Goal: Task Accomplishment & Management: Complete application form

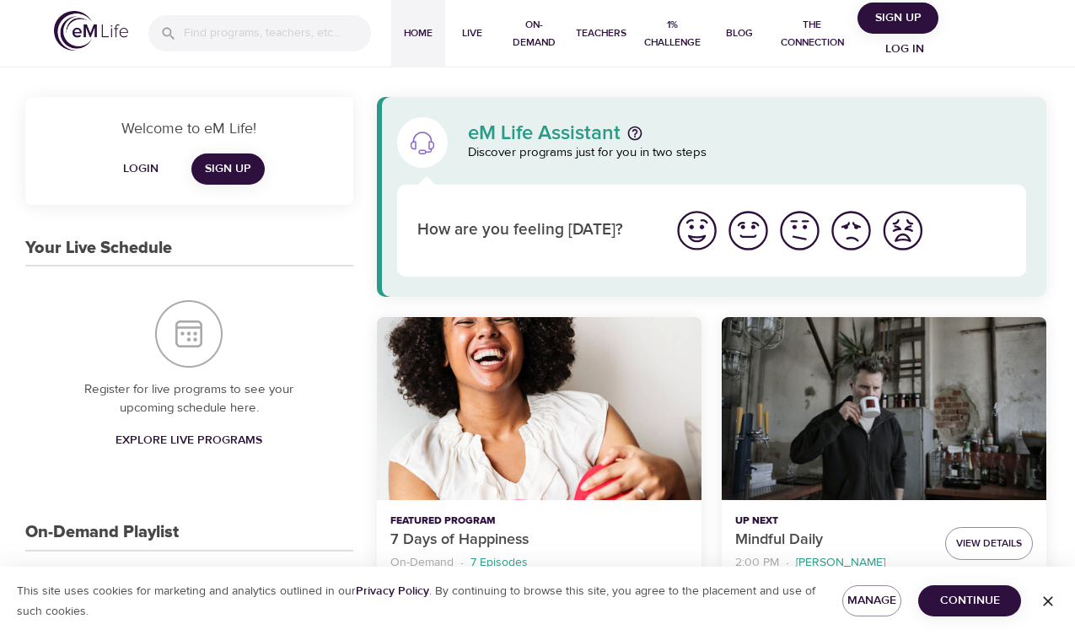
click at [908, 17] on span "Sign Up" at bounding box center [897, 18] width 67 height 21
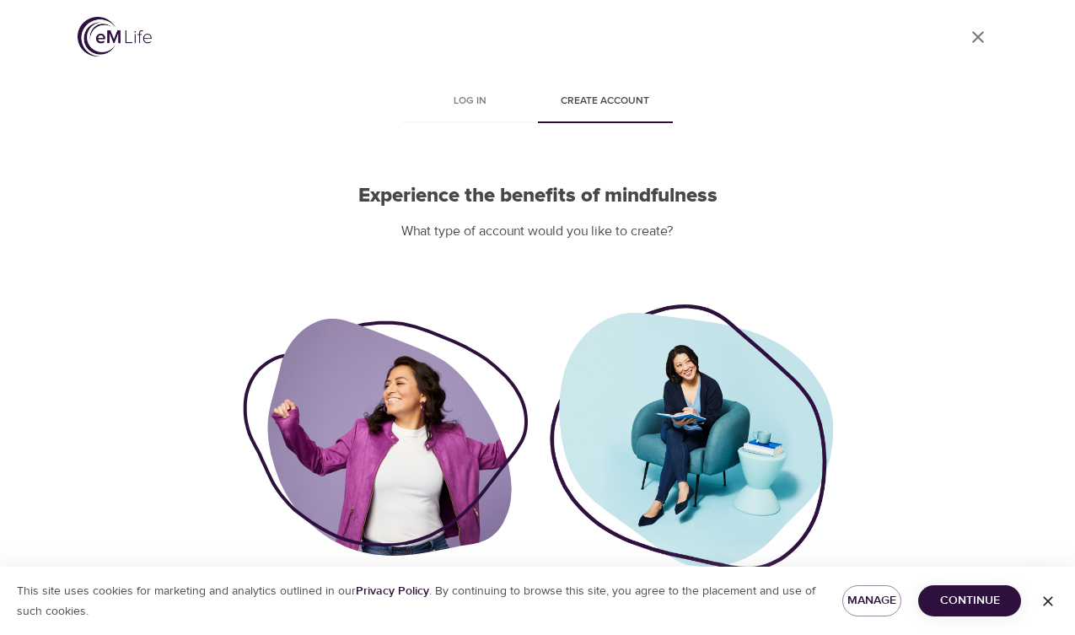
scroll to position [74, 0]
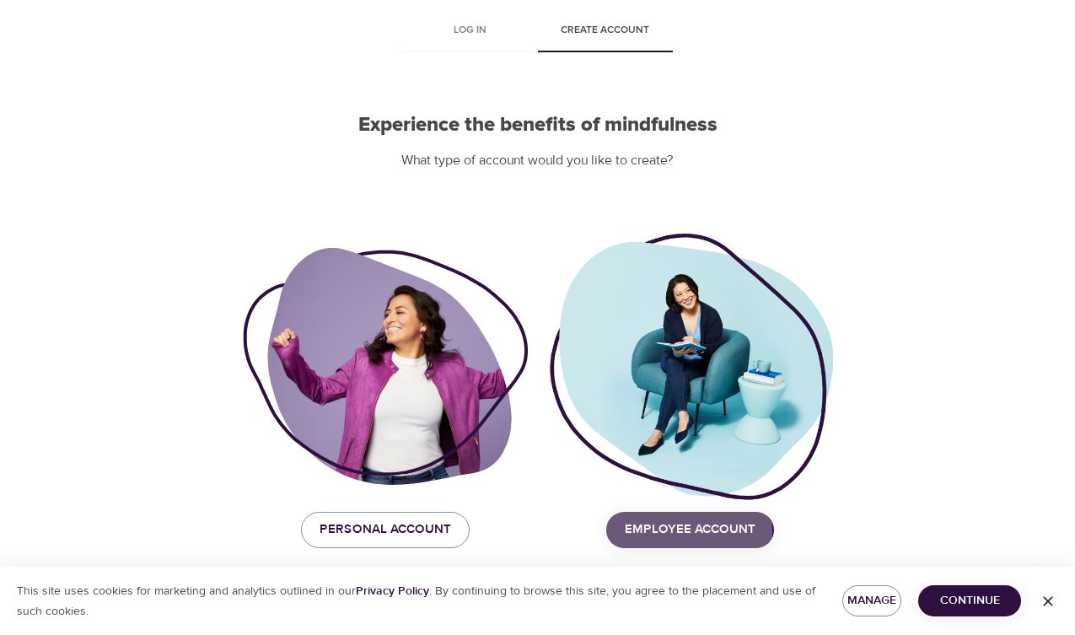
click at [633, 529] on span "Employee Account" at bounding box center [690, 529] width 131 height 22
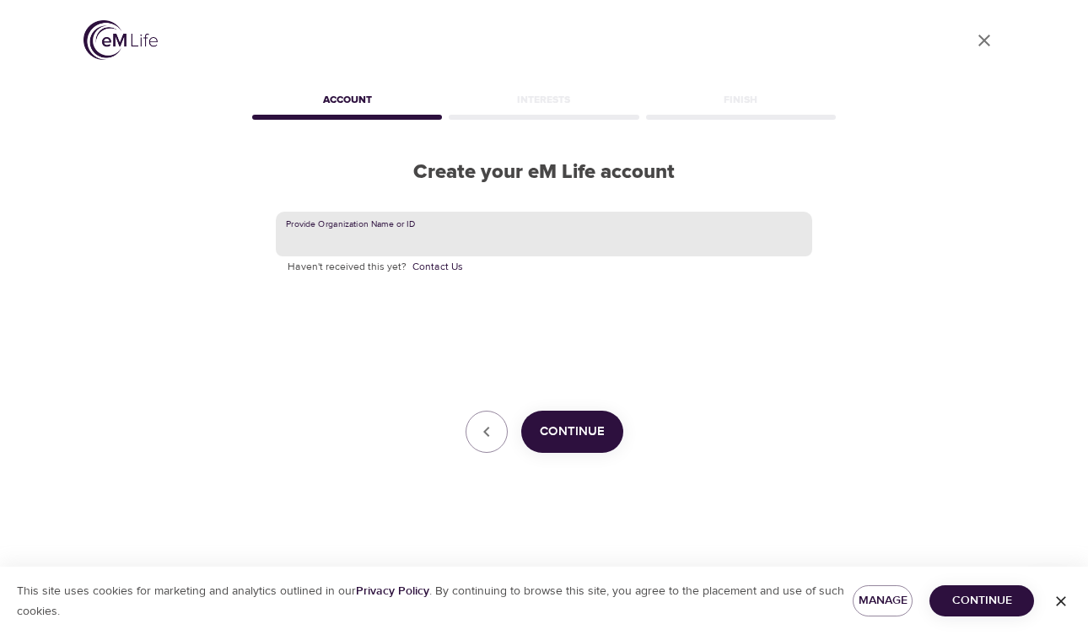
click at [430, 244] on input "text" at bounding box center [544, 235] width 536 height 46
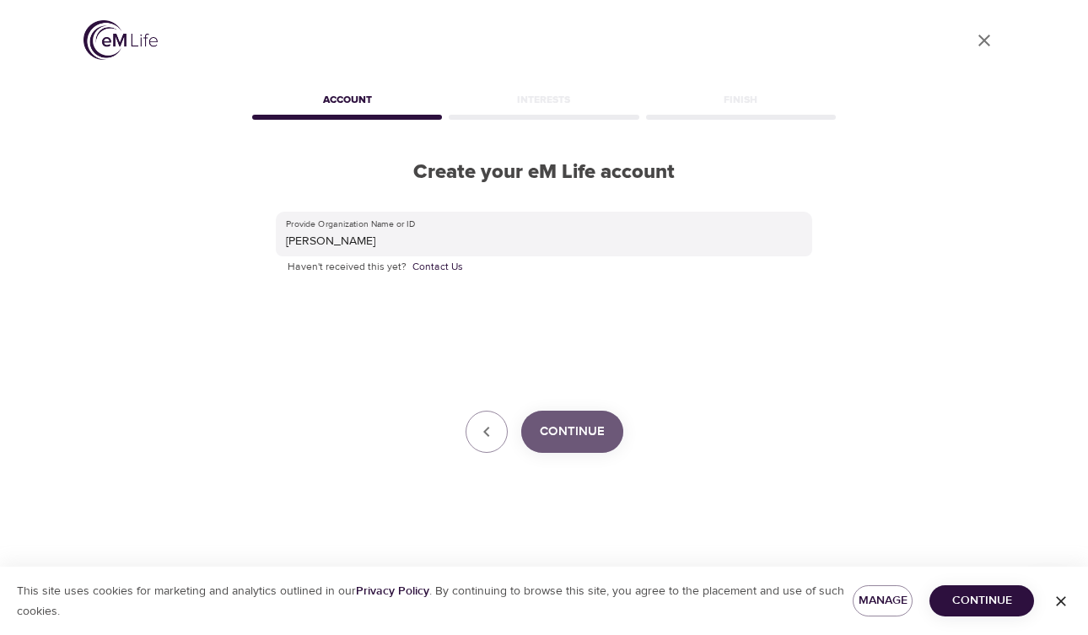
click at [594, 437] on span "Continue" at bounding box center [572, 432] width 65 height 22
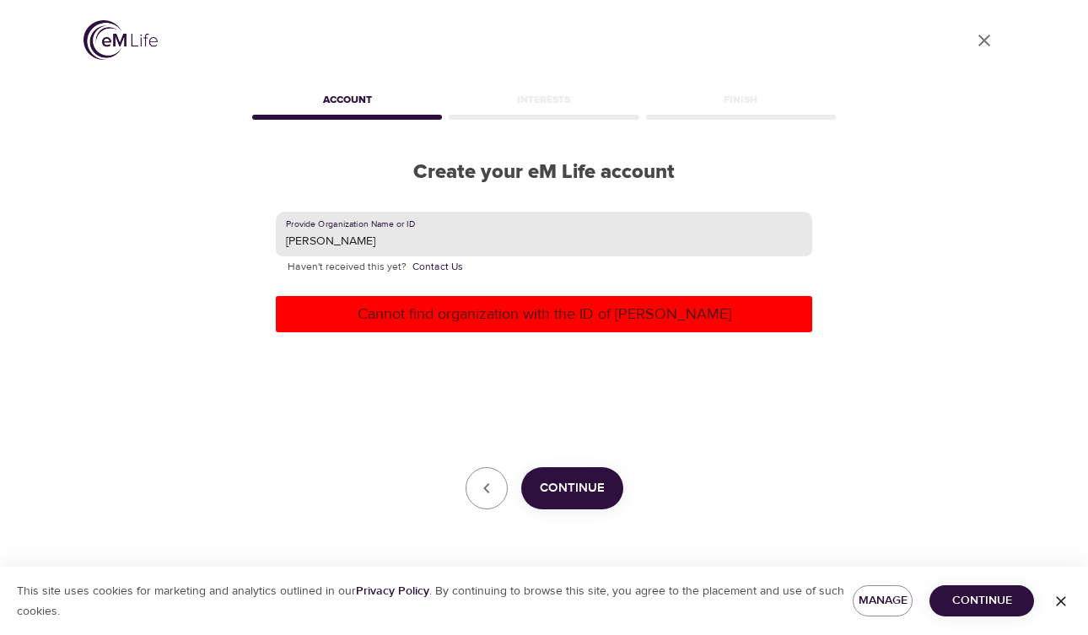
click at [391, 240] on input "[PERSON_NAME]" at bounding box center [544, 235] width 536 height 46
type input "[PERSON_NAME]"
click at [581, 482] on span "Continue" at bounding box center [572, 488] width 65 height 22
click at [411, 242] on input "[PERSON_NAME]" at bounding box center [544, 235] width 536 height 46
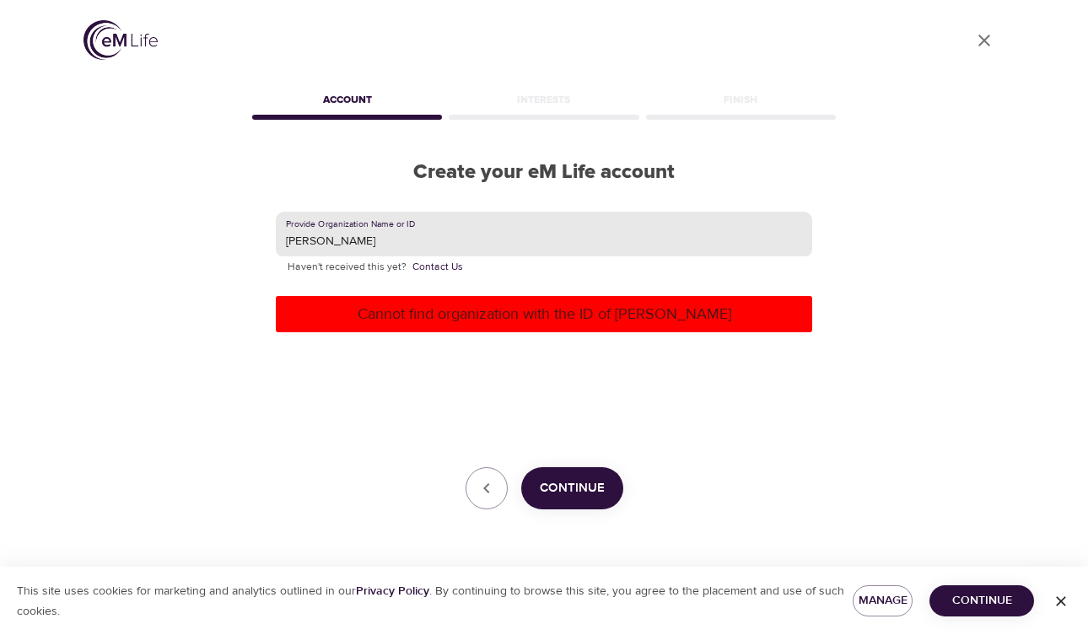
click at [411, 242] on input "[PERSON_NAME]" at bounding box center [544, 235] width 536 height 46
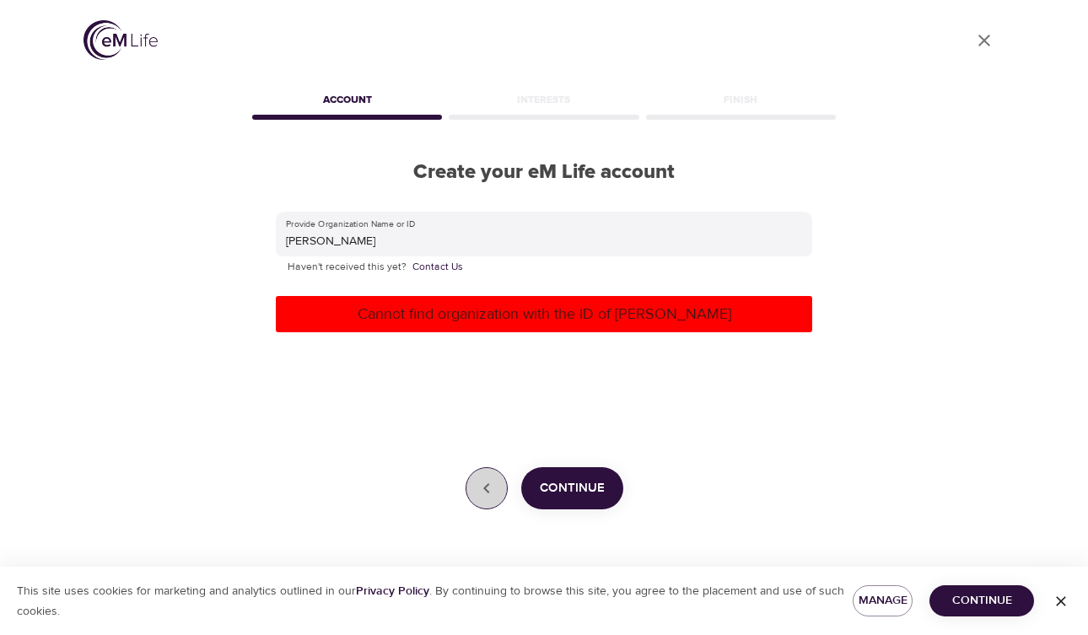
click at [478, 508] on button "button" at bounding box center [486, 488] width 42 height 42
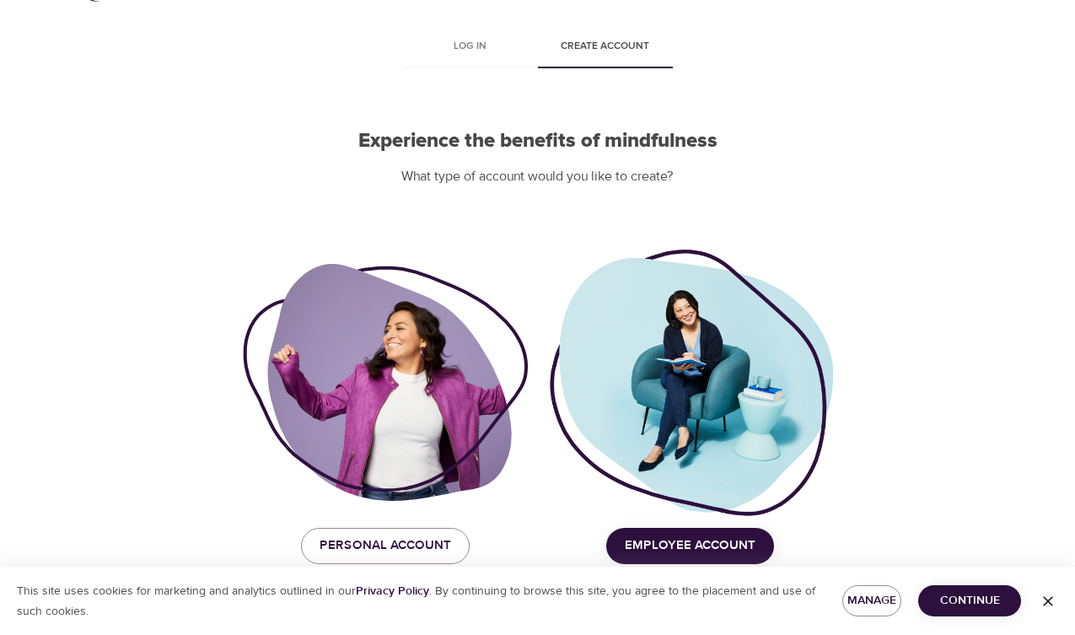
scroll to position [74, 0]
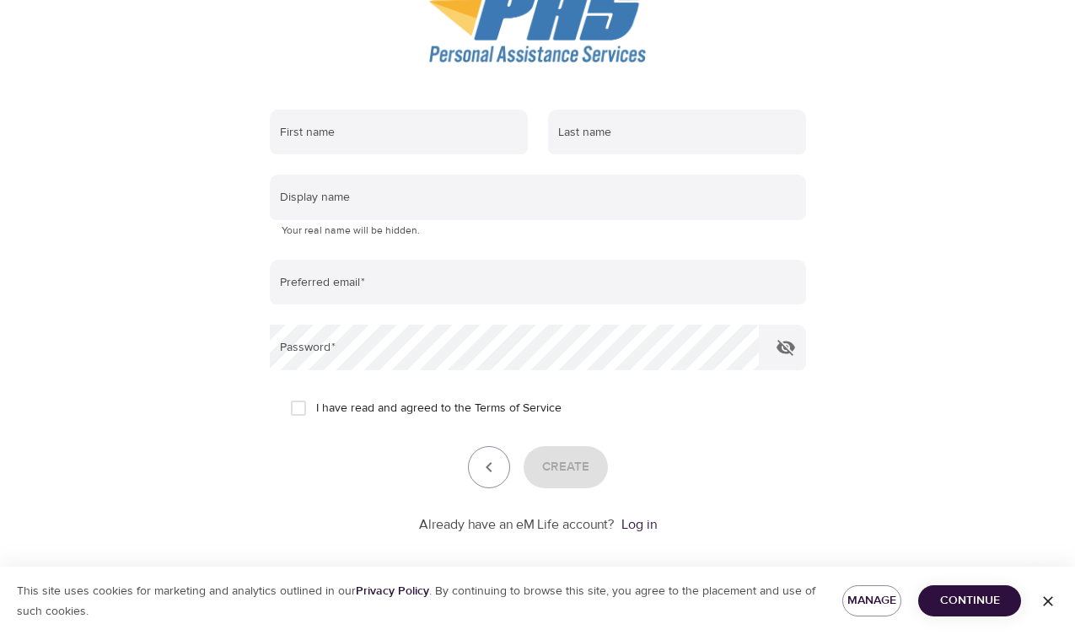
scroll to position [224, 0]
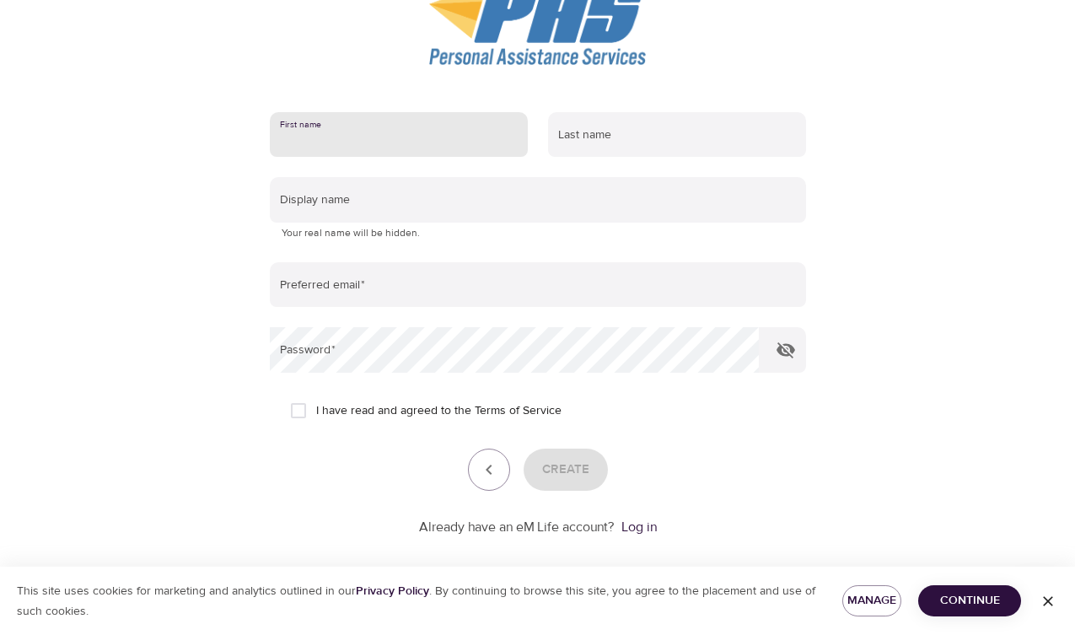
click at [428, 131] on input "text" at bounding box center [399, 135] width 258 height 46
type input "Temka"
type input "Smith"
type input "temka.smith@outlook.com"
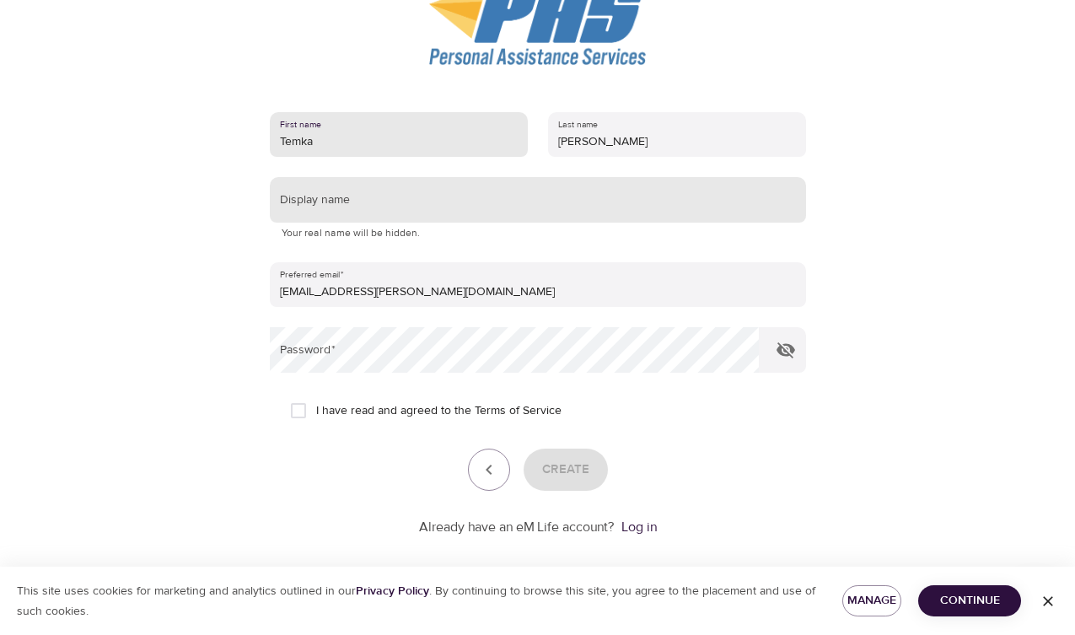
click at [357, 198] on input "text" at bounding box center [538, 200] width 536 height 46
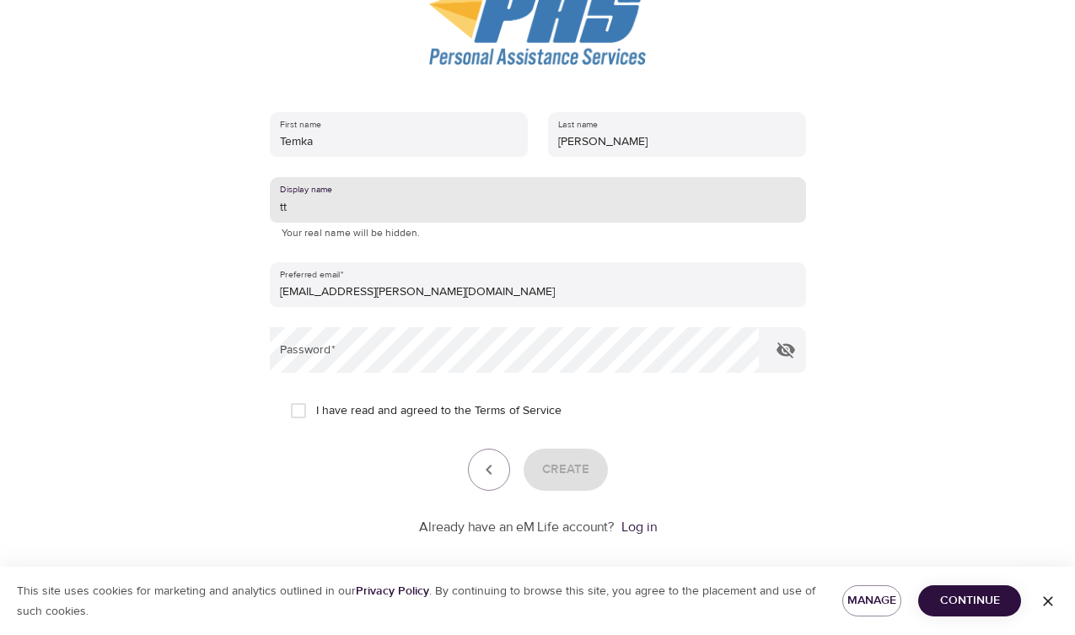
type input "tt"
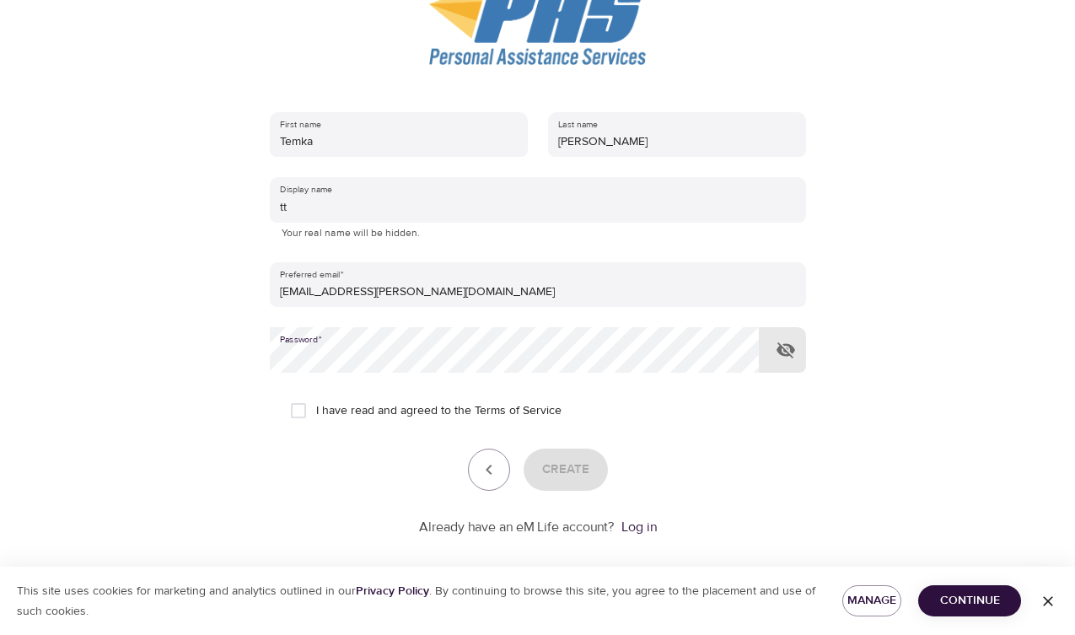
click at [740, 458] on div "Create" at bounding box center [538, 470] width 536 height 42
click at [304, 406] on input "I have read and agreed to the Terms of Service" at bounding box center [298, 410] width 35 height 35
checkbox input "true"
click at [594, 465] on button "Create" at bounding box center [566, 470] width 84 height 42
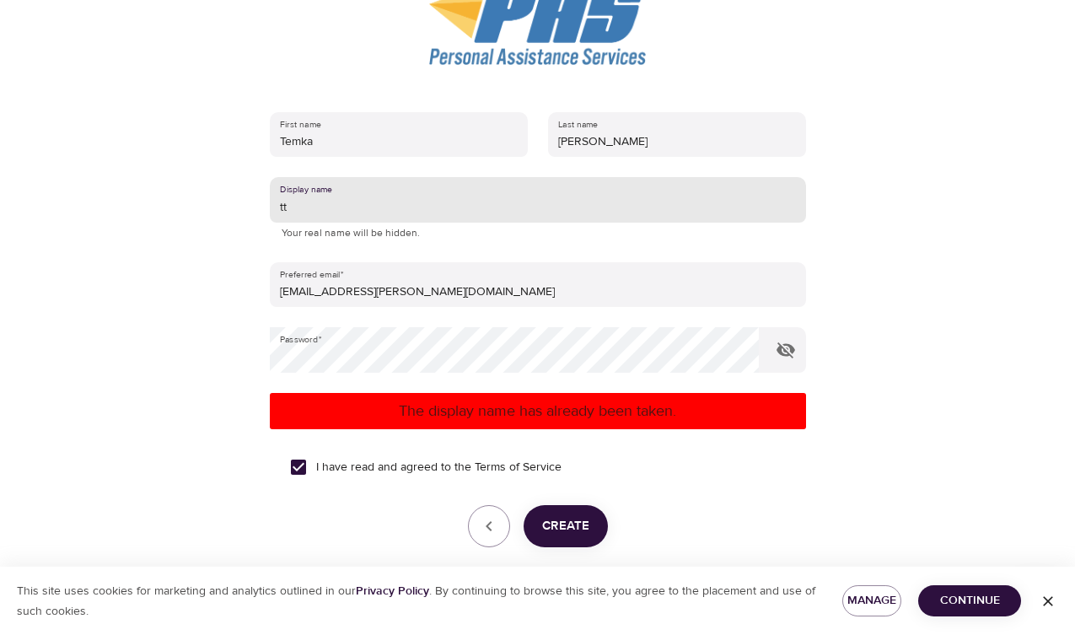
click at [343, 206] on input "tt" at bounding box center [538, 200] width 536 height 46
type input "teeeee"
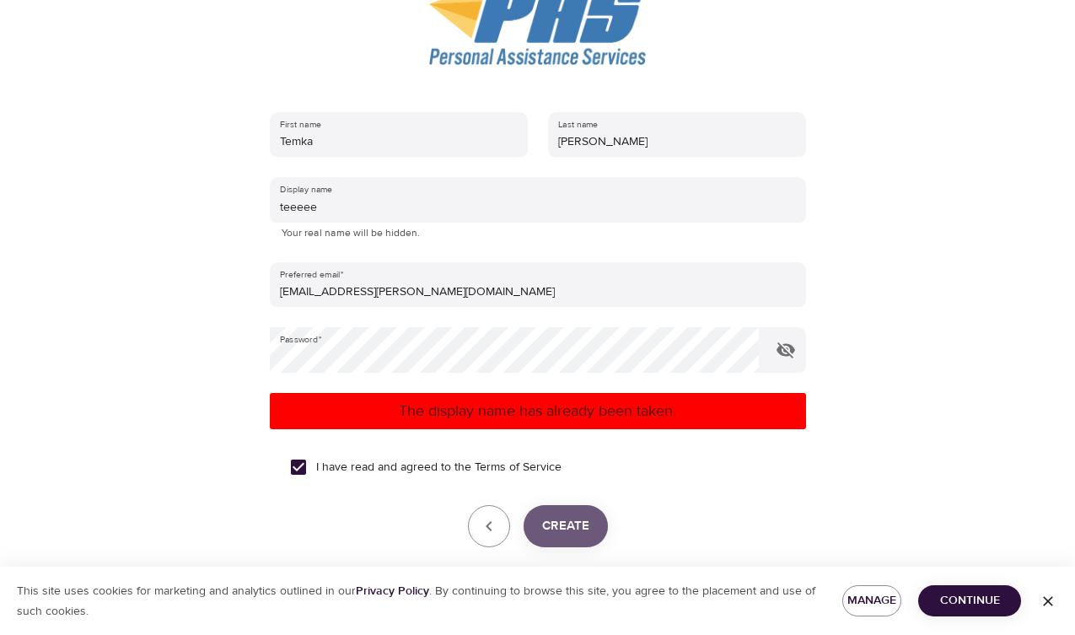
click at [579, 524] on span "Create" at bounding box center [565, 526] width 47 height 22
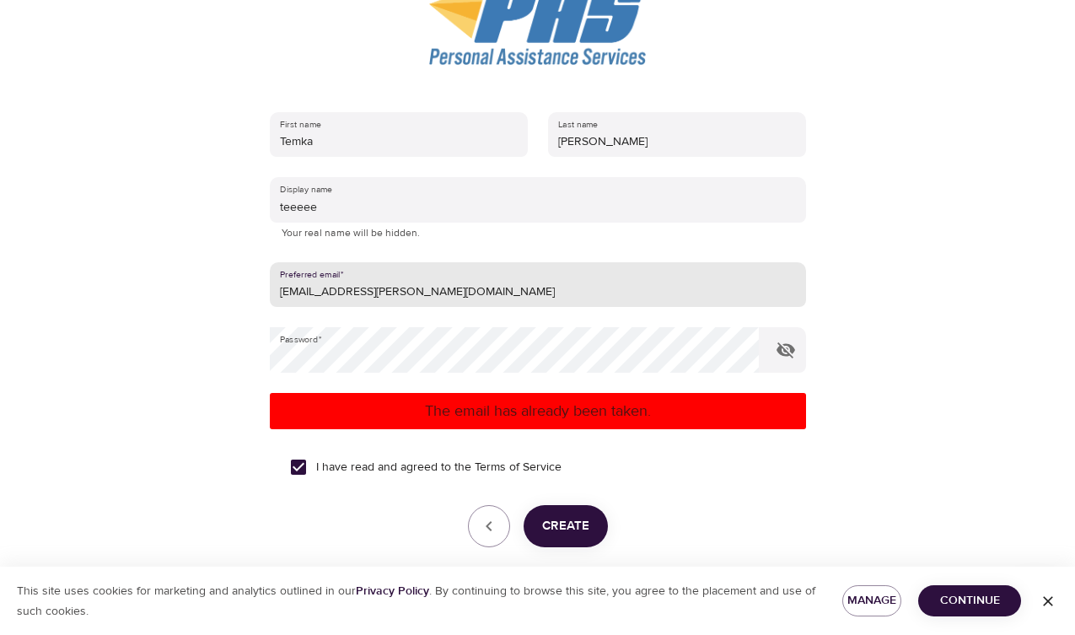
click at [387, 291] on input "temka.smith@outlook.com" at bounding box center [538, 285] width 536 height 46
click at [379, 287] on input "trs" at bounding box center [538, 285] width 536 height 46
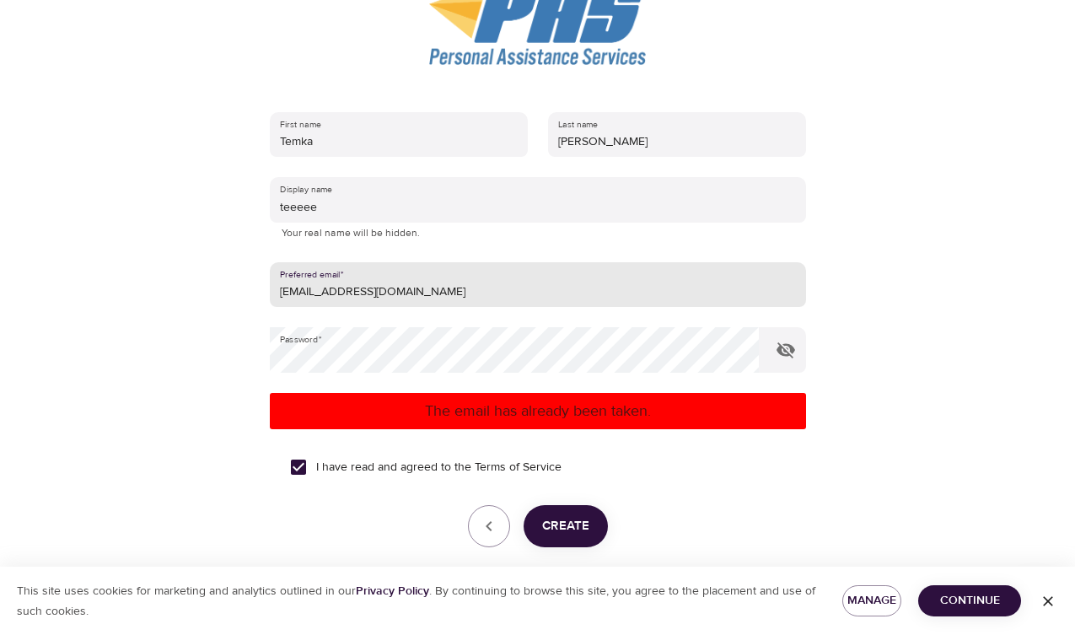
type input "bosslady@gmail.com"
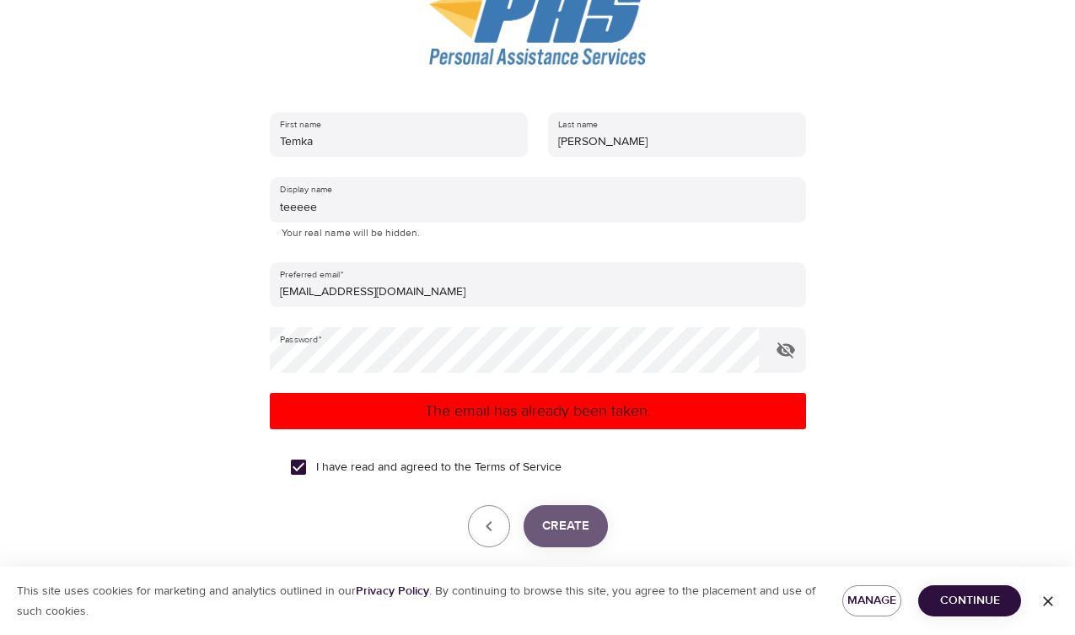
click at [559, 524] on span "Create" at bounding box center [565, 526] width 47 height 22
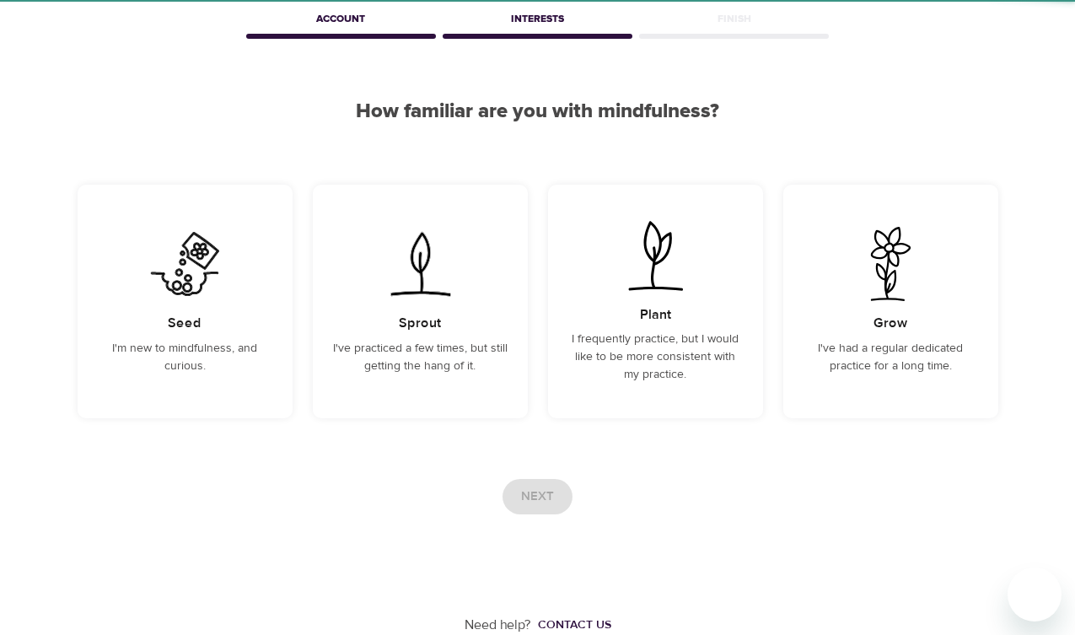
scroll to position [81, 0]
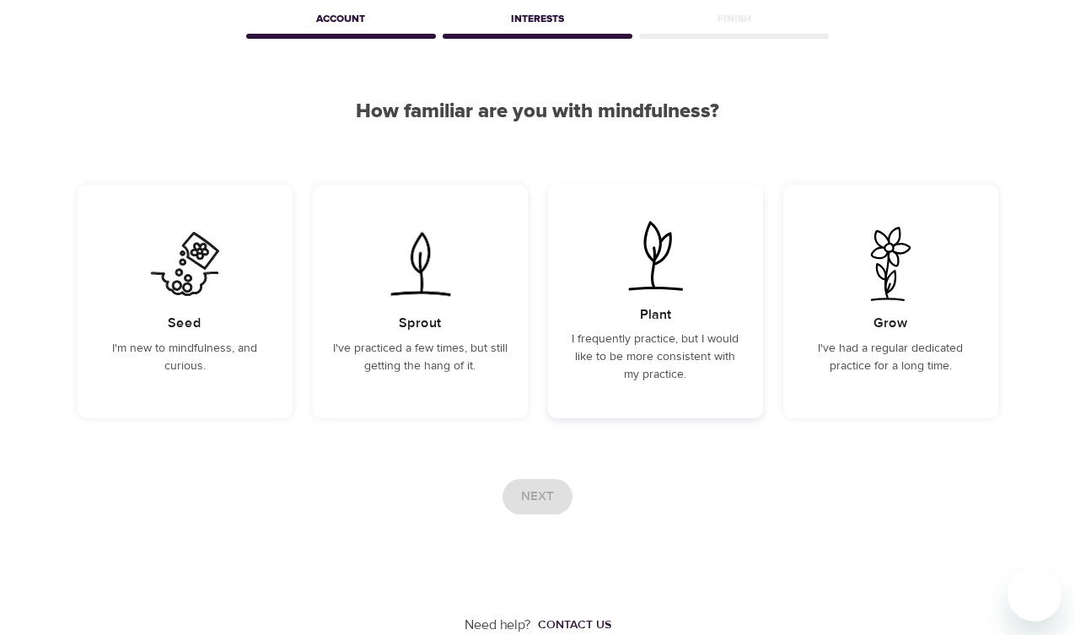
click at [692, 261] on img at bounding box center [655, 255] width 85 height 74
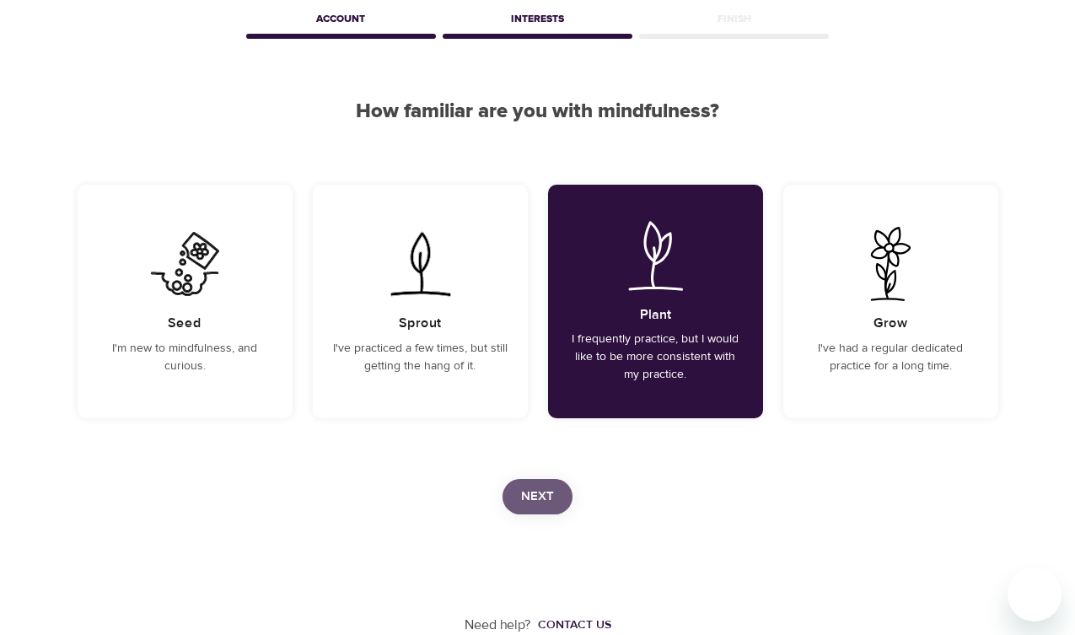
click at [530, 494] on span "Next" at bounding box center [537, 497] width 33 height 22
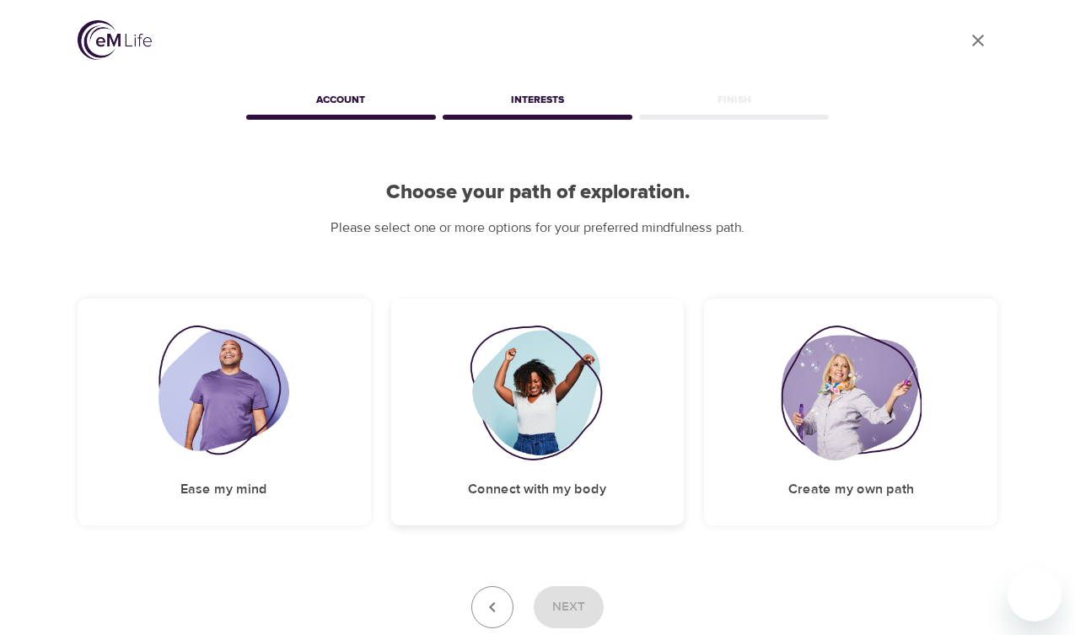
click at [549, 412] on img at bounding box center [538, 392] width 137 height 135
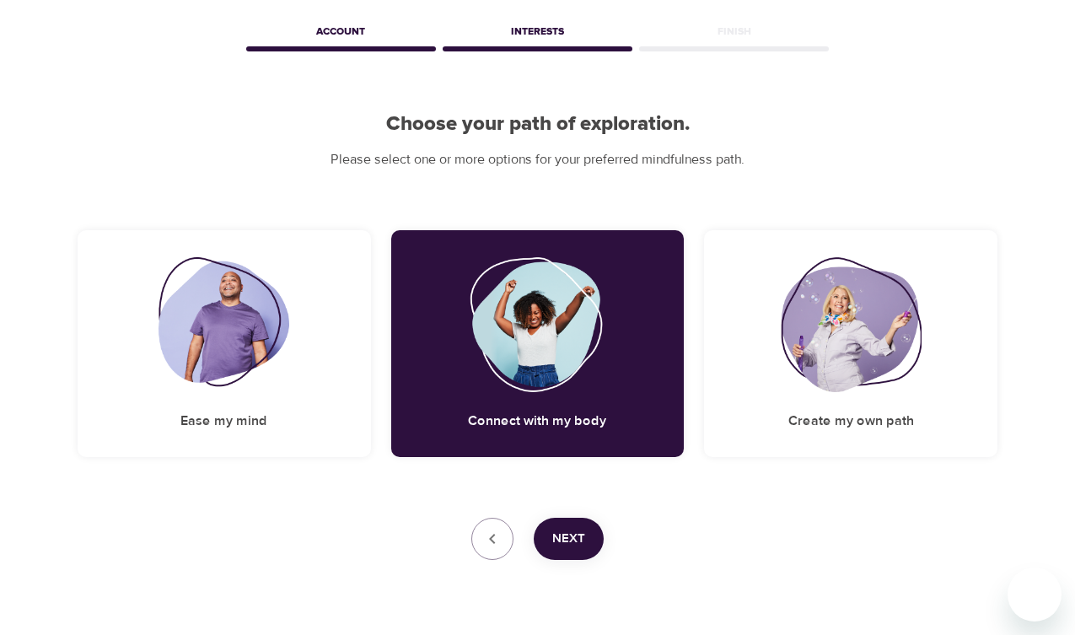
scroll to position [73, 0]
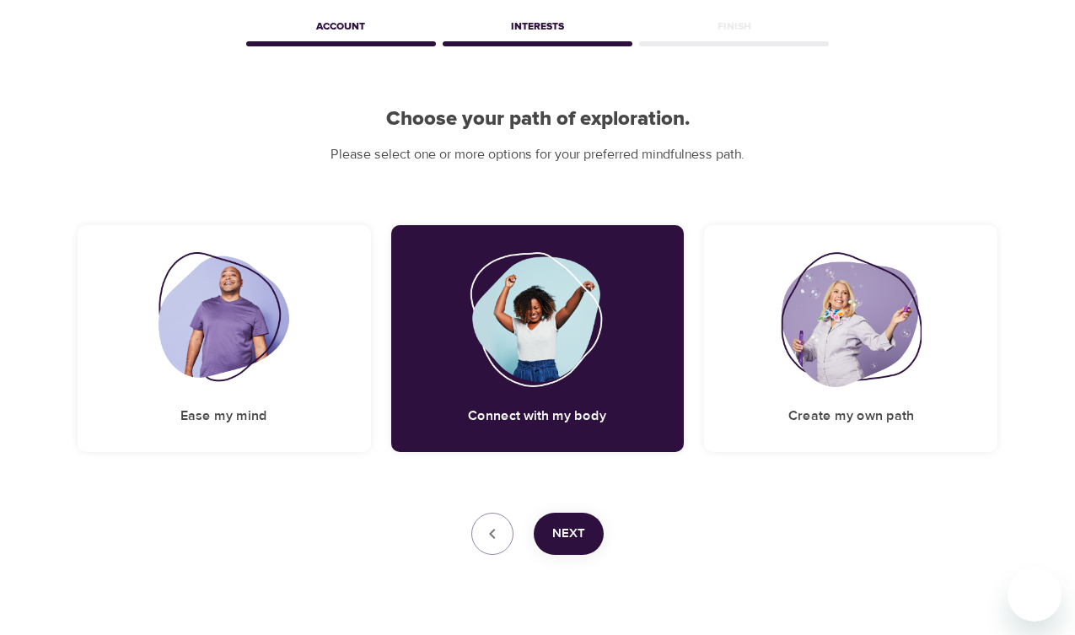
click at [572, 537] on span "Next" at bounding box center [568, 534] width 33 height 22
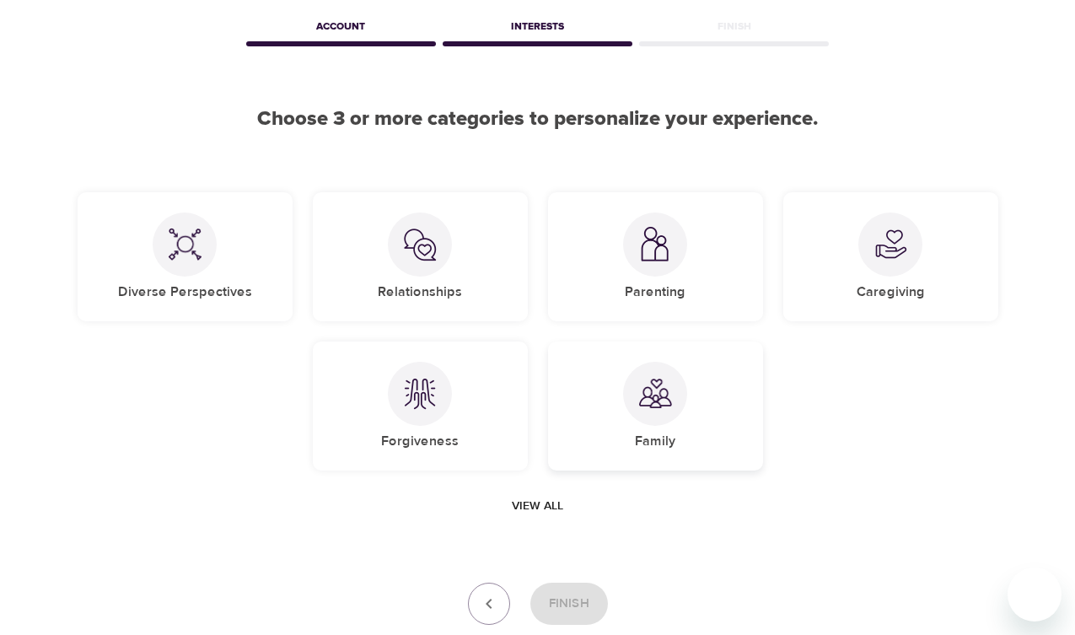
click at [657, 422] on div at bounding box center [655, 394] width 64 height 64
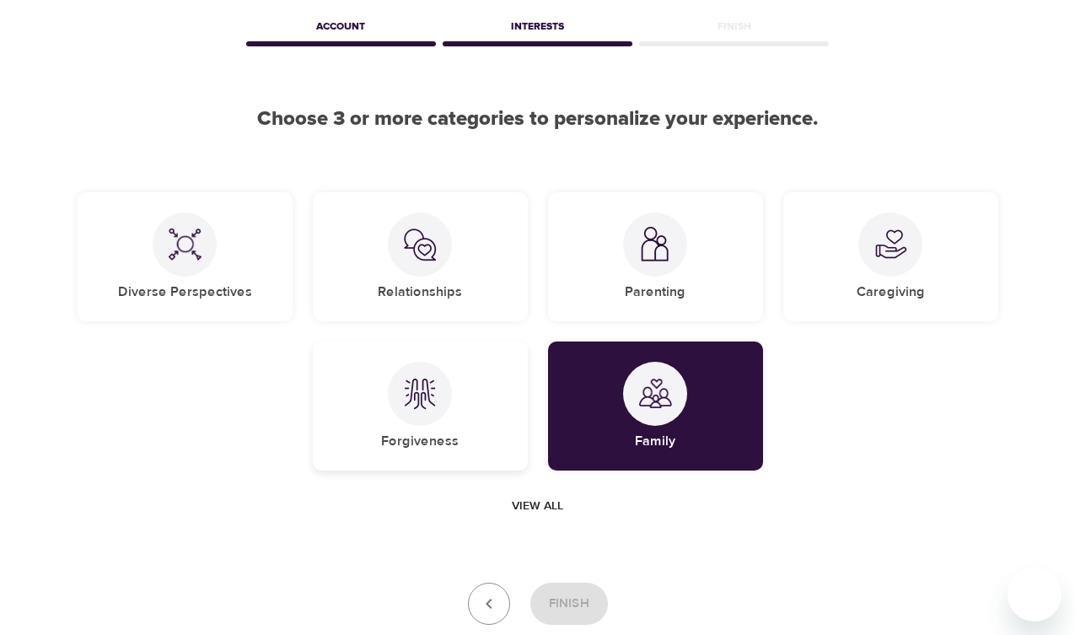
click at [415, 435] on h5 "Forgiveness" at bounding box center [420, 441] width 78 height 18
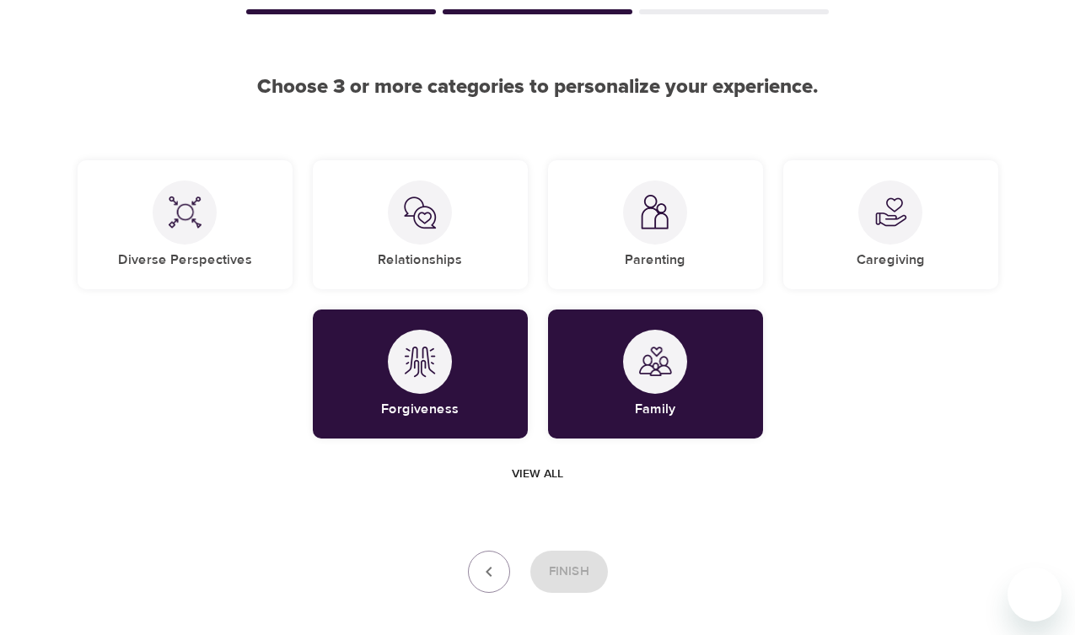
scroll to position [110, 0]
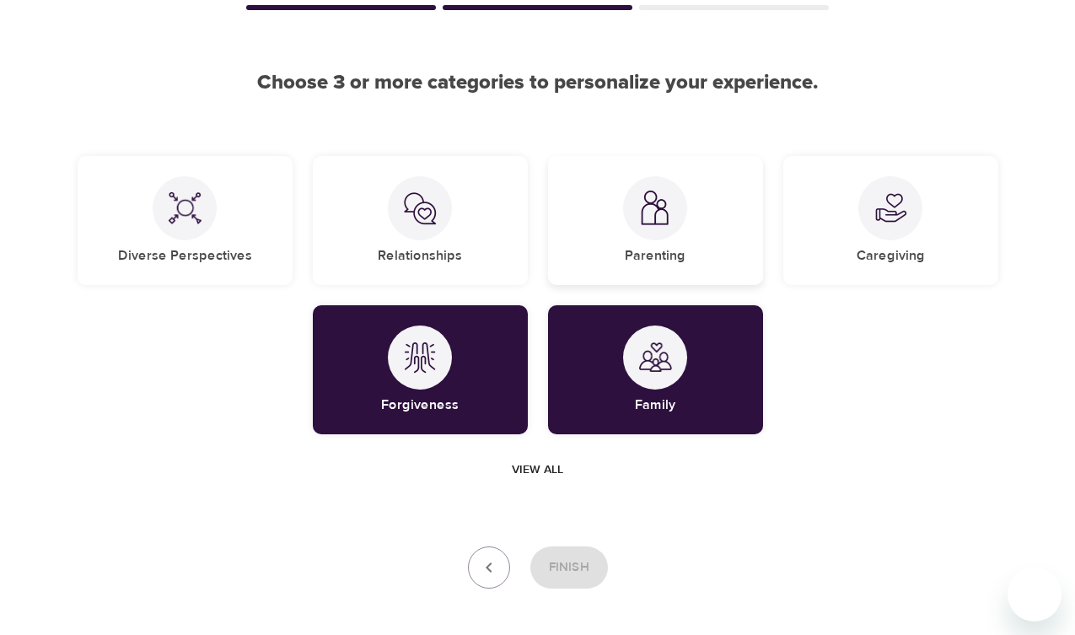
click at [587, 225] on div "Parenting" at bounding box center [655, 220] width 215 height 129
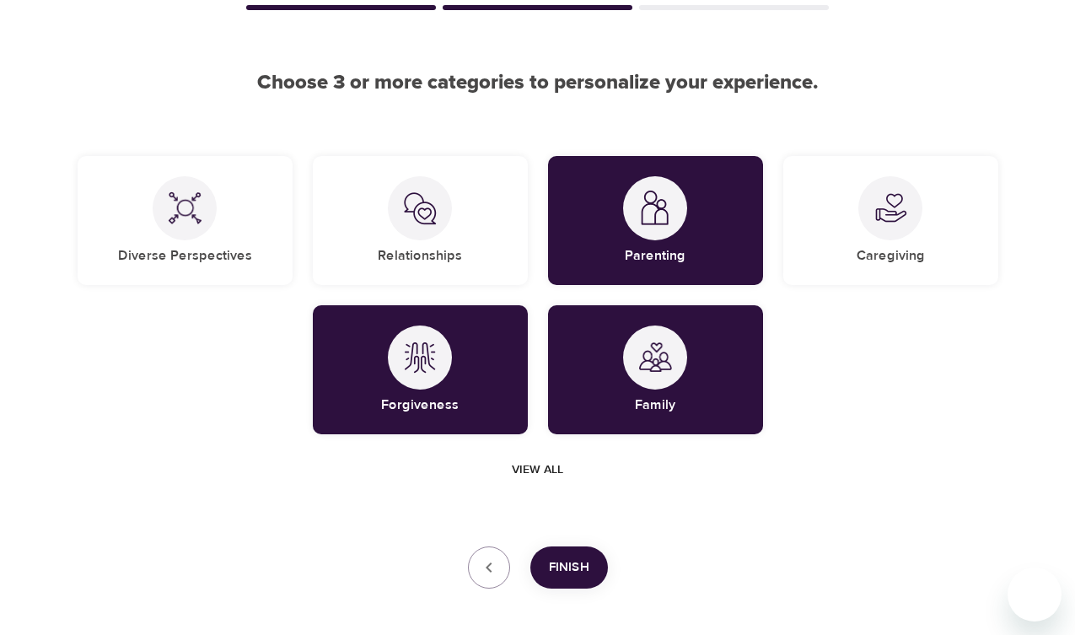
click at [579, 560] on span "Finish" at bounding box center [569, 567] width 40 height 22
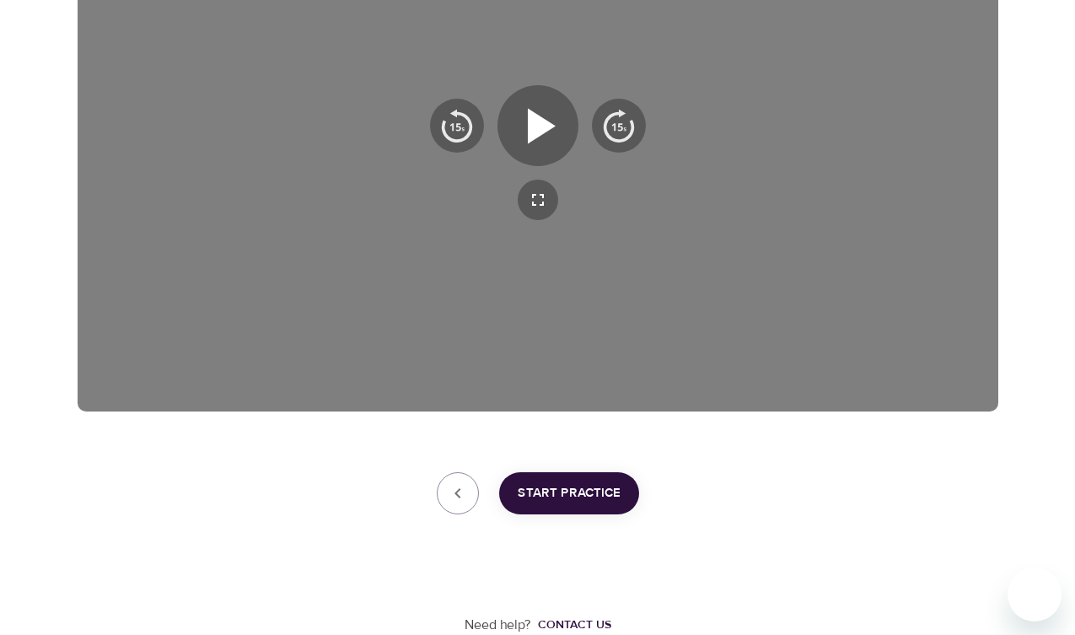
scroll to position [0, 0]
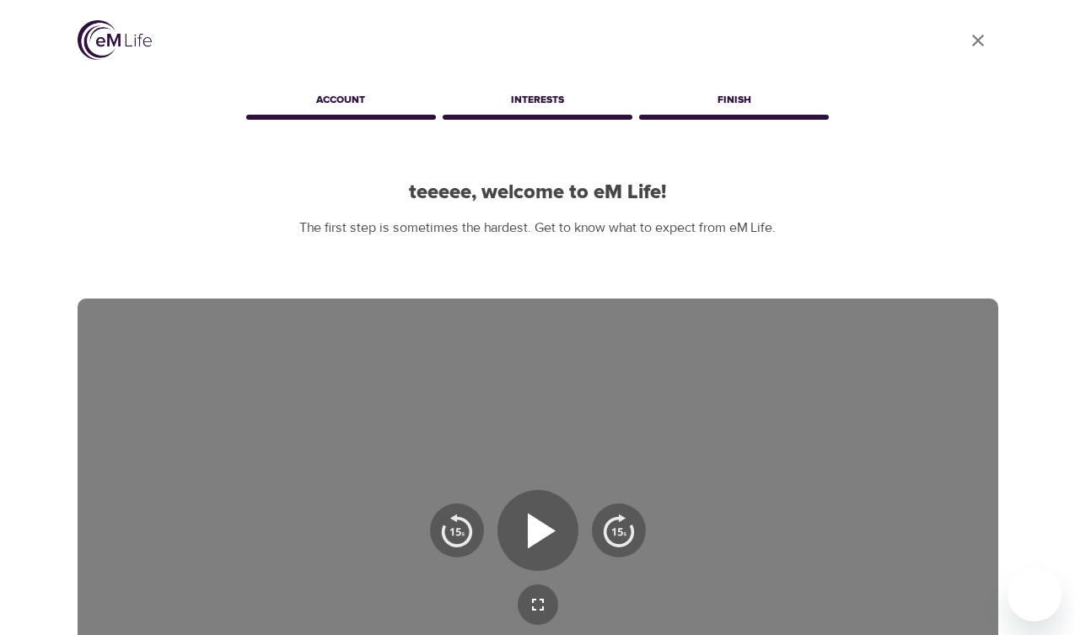
click at [975, 30] on icon "User Profile" at bounding box center [978, 40] width 20 height 20
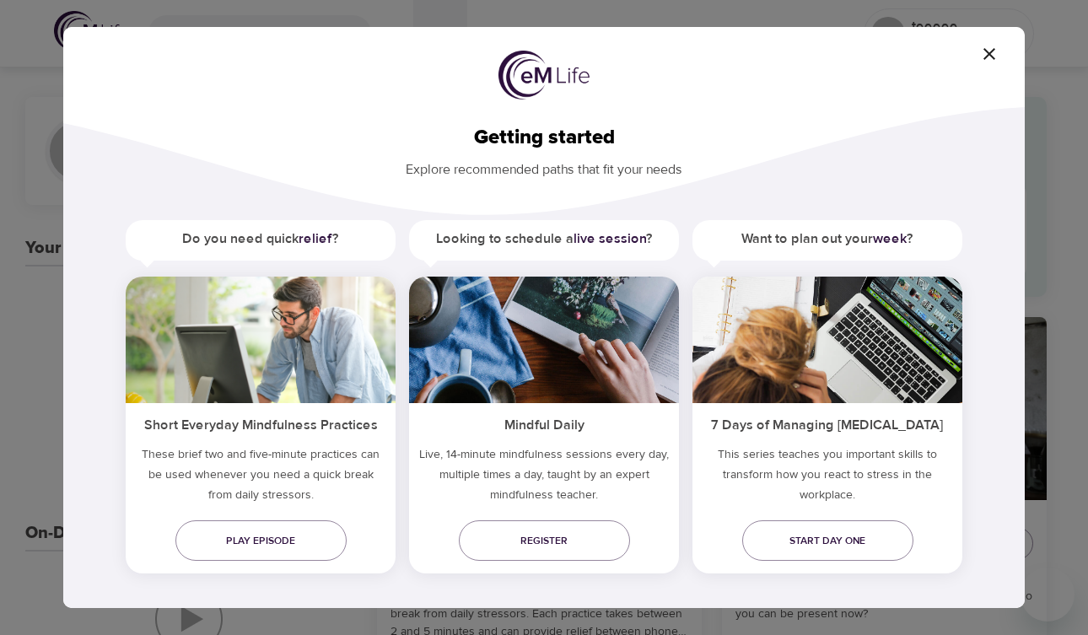
click at [986, 59] on icon "button" at bounding box center [989, 54] width 20 height 20
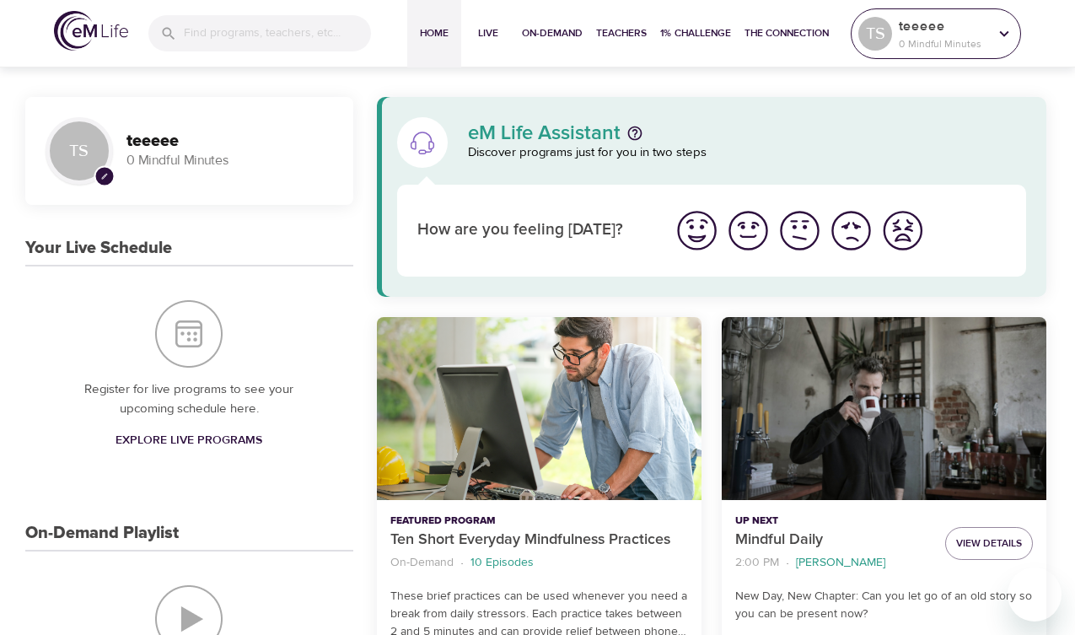
click at [971, 36] on p "0 Mindful Minutes" at bounding box center [943, 43] width 89 height 15
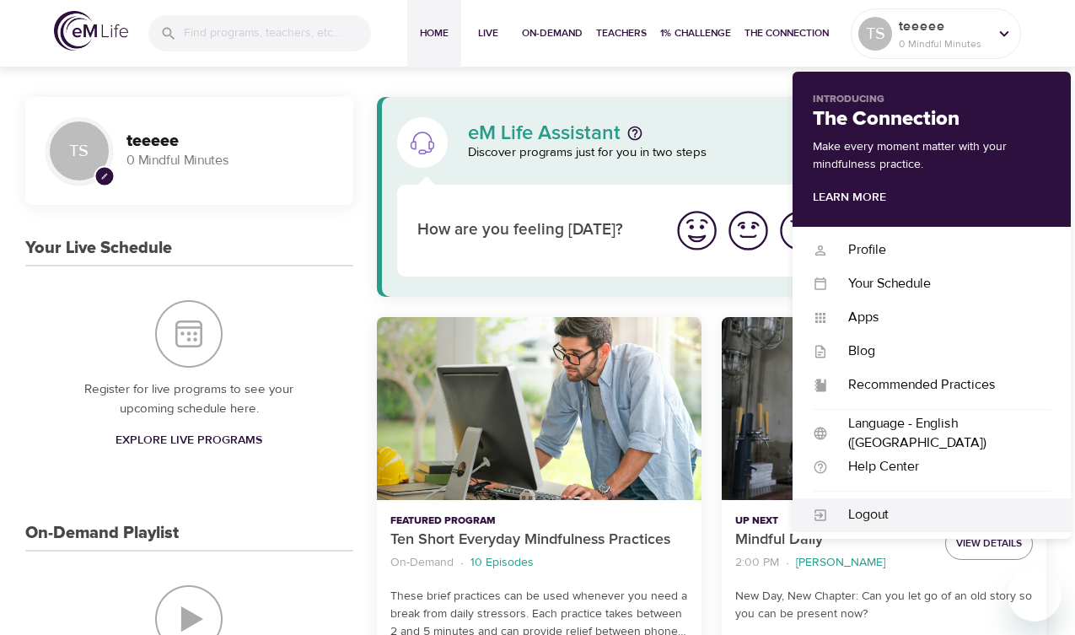
click at [877, 513] on div "Logout" at bounding box center [939, 514] width 223 height 19
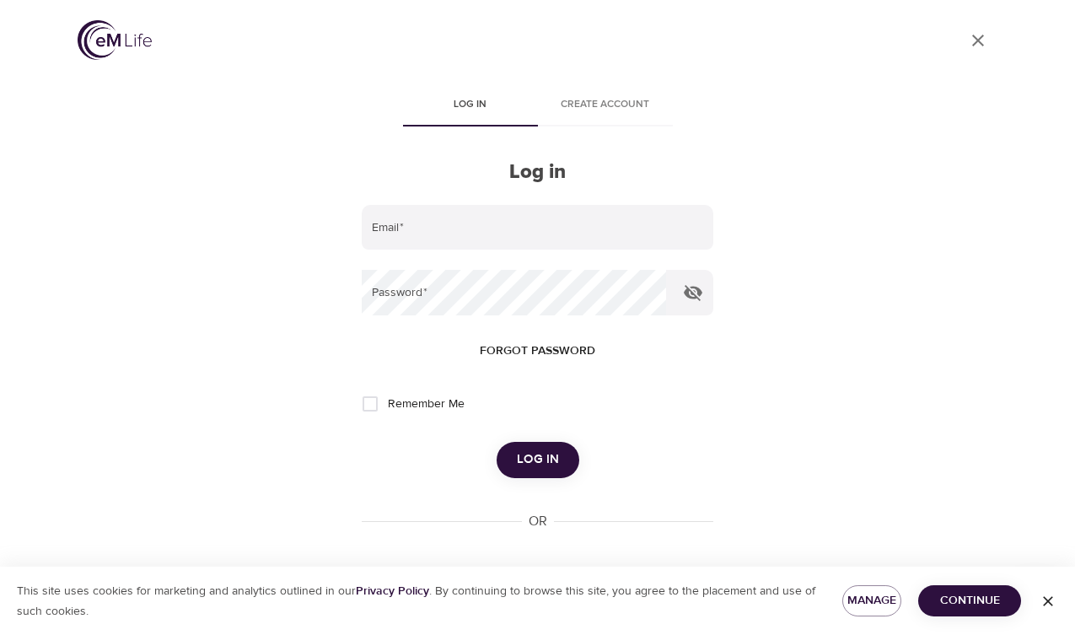
type input "trsmith@paseap.com"
